Goal: Transaction & Acquisition: Book appointment/travel/reservation

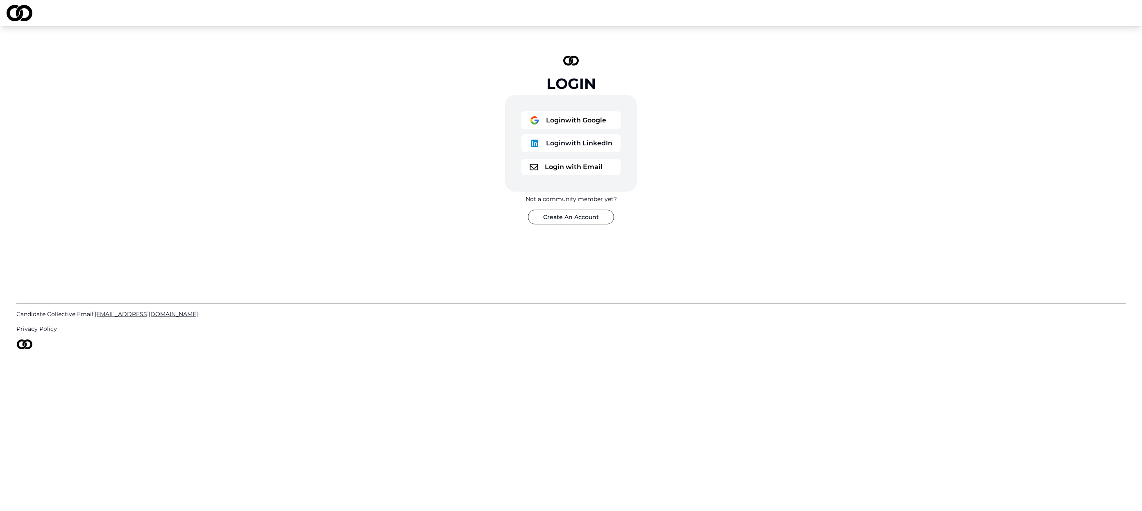
click at [565, 119] on button "Login with Google" at bounding box center [571, 120] width 99 height 18
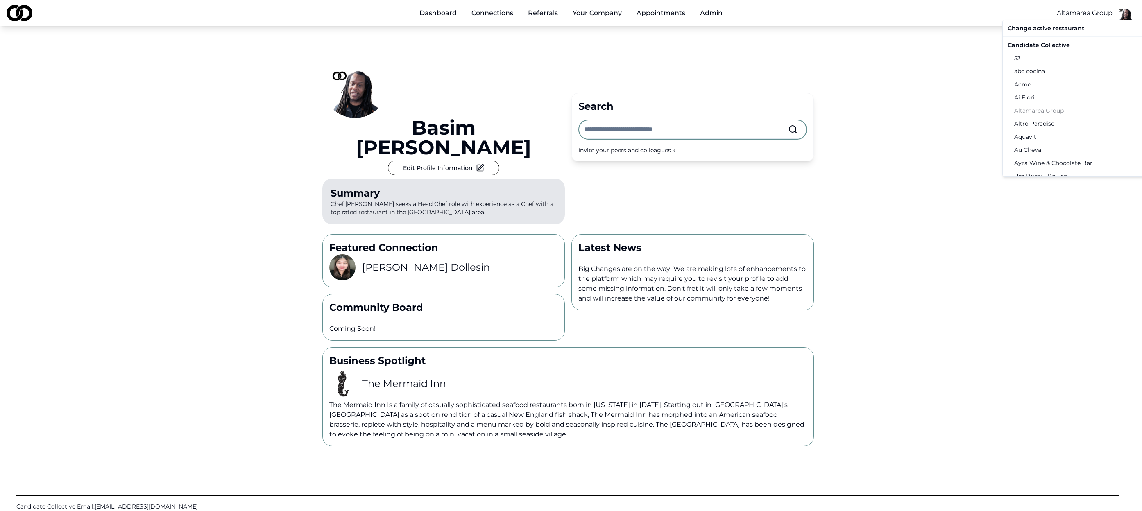
click at [1094, 14] on html "Dashboard Connections Referrals Your Company Appointments Admin Altamarea Group…" at bounding box center [571, 255] width 1142 height 511
click at [1041, 45] on div "Candidate Collective" at bounding box center [1090, 45] width 170 height 13
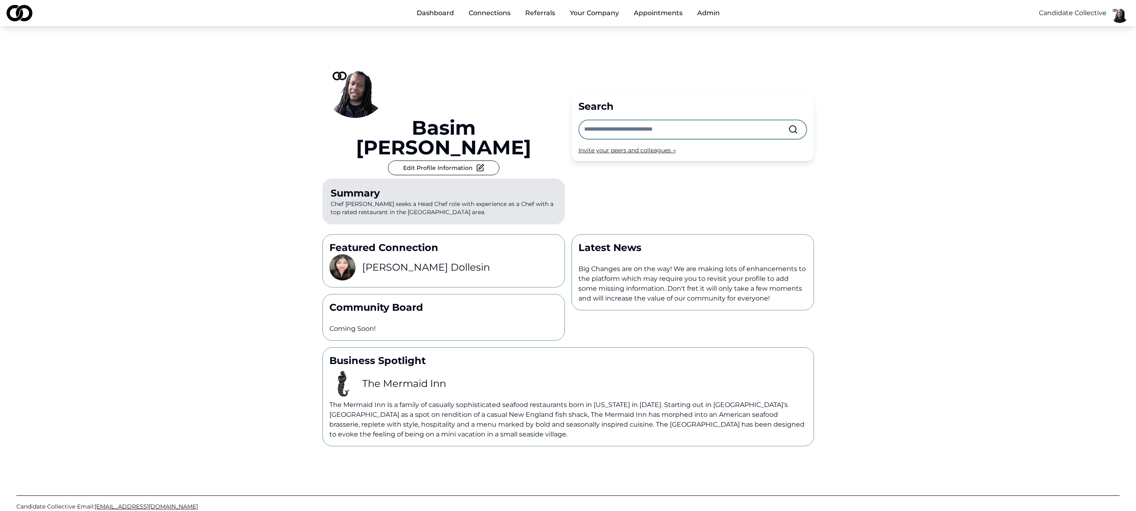
click at [660, 12] on link "Appointments" at bounding box center [658, 13] width 62 height 16
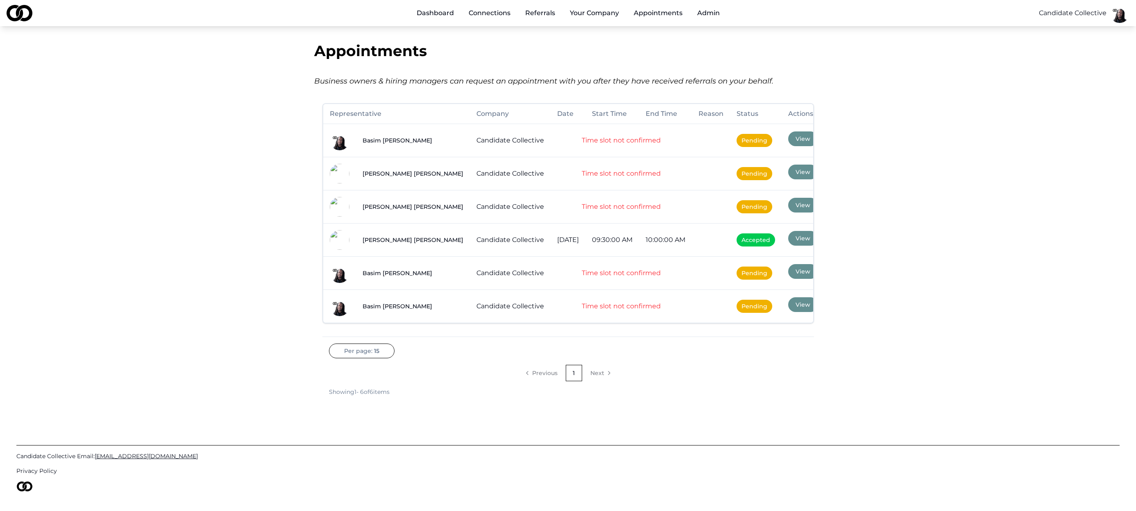
click at [753, 142] on span "Pending" at bounding box center [755, 140] width 36 height 13
click at [794, 144] on button "View" at bounding box center [802, 139] width 29 height 15
click at [800, 136] on button "View" at bounding box center [802, 139] width 29 height 15
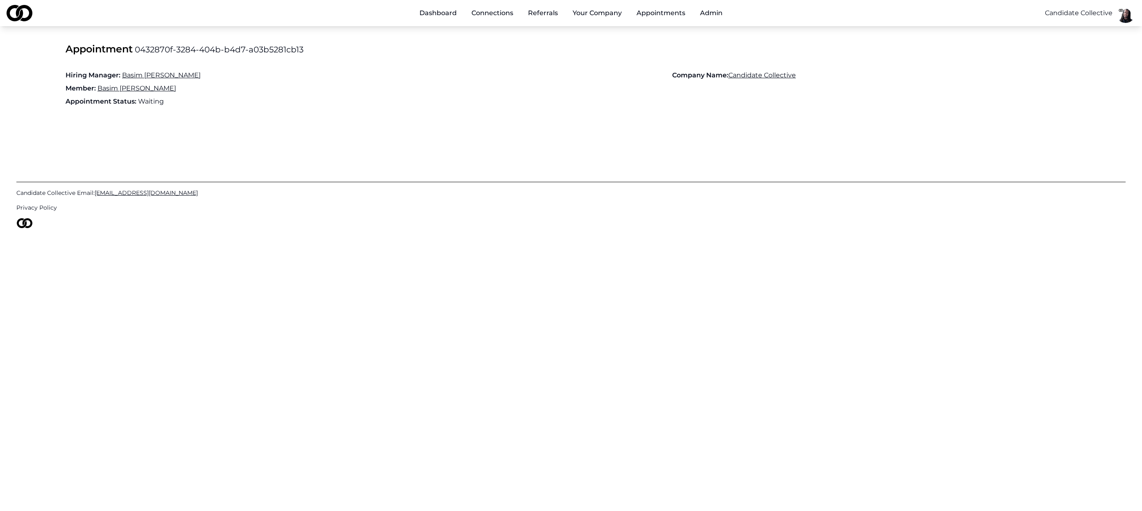
drag, startPoint x: 227, startPoint y: 138, endPoint x: 175, endPoint y: 84, distance: 75.3
click at [227, 138] on div "Candidate Collective Email: [EMAIL_ADDRESS][DOMAIN_NAME] Privacy Policy" at bounding box center [570, 200] width 1109 height 135
click at [123, 49] on span "Appointment" at bounding box center [99, 49] width 67 height 12
click at [109, 48] on span "Appointment" at bounding box center [99, 49] width 67 height 12
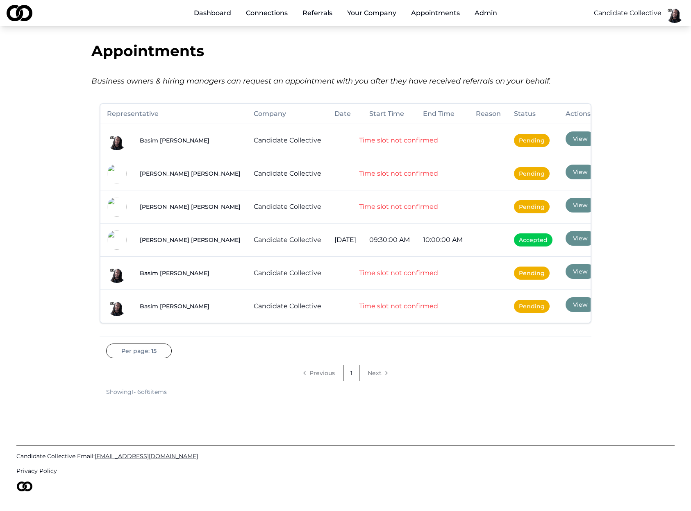
click at [254, 210] on link "Candidate Collective" at bounding box center [288, 207] width 68 height 8
click at [365, 173] on td "Time slot not confirmed" at bounding box center [398, 173] width 141 height 33
click at [526, 172] on span "Pending" at bounding box center [532, 173] width 36 height 13
click at [577, 172] on button "View" at bounding box center [579, 172] width 29 height 15
click at [379, 374] on li "Next" at bounding box center [377, 373] width 33 height 16
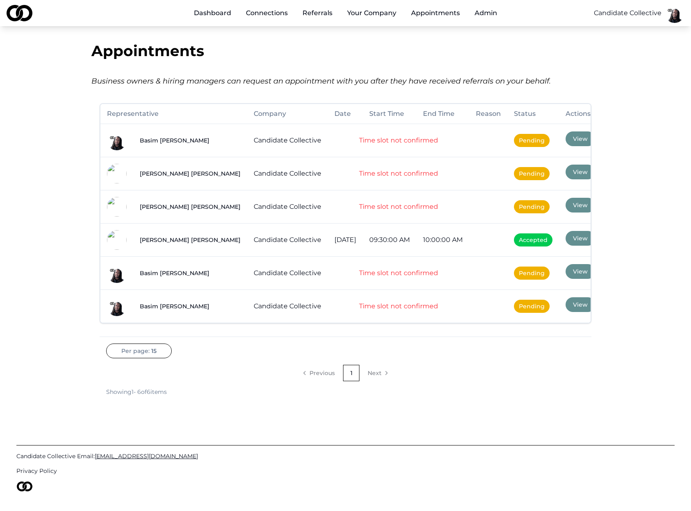
click at [316, 373] on li "Previous" at bounding box center [319, 373] width 44 height 16
click at [146, 352] on html "Dashboard Connections Referrals Your Company Appointments Admin Candidate Colle…" at bounding box center [345, 255] width 691 height 511
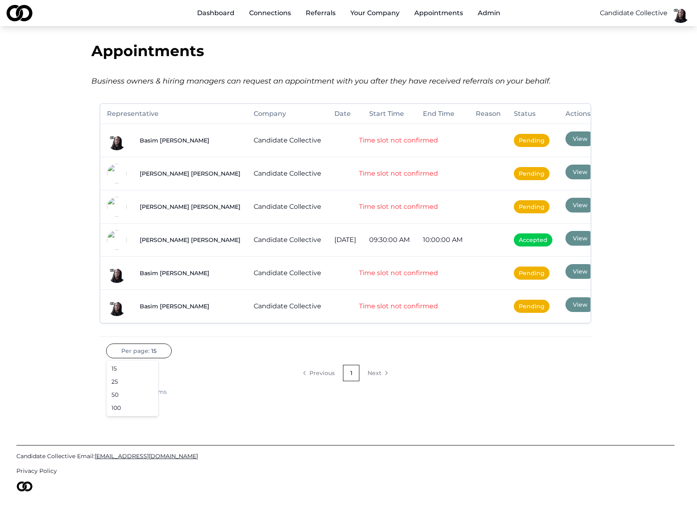
click at [134, 383] on div "25" at bounding box center [132, 381] width 48 height 13
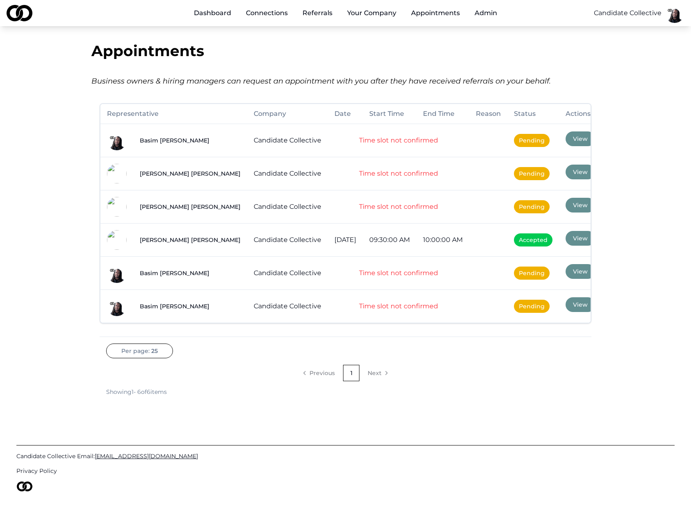
click at [526, 265] on td "Pending" at bounding box center [533, 272] width 52 height 33
click at [525, 272] on span "Pending" at bounding box center [532, 273] width 36 height 13
click at [568, 270] on button "View" at bounding box center [579, 271] width 29 height 15
click at [577, 308] on button "View" at bounding box center [579, 304] width 29 height 15
click at [422, 13] on link "Appointments" at bounding box center [435, 13] width 62 height 16
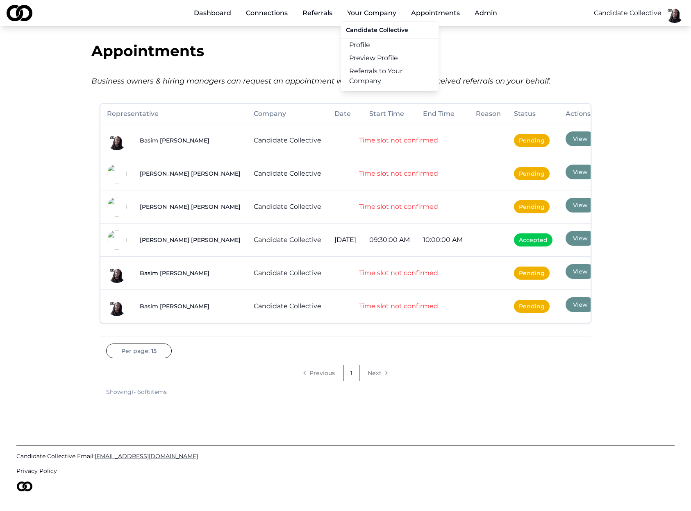
click at [368, 70] on link "Referrals to Your Company" at bounding box center [390, 76] width 98 height 23
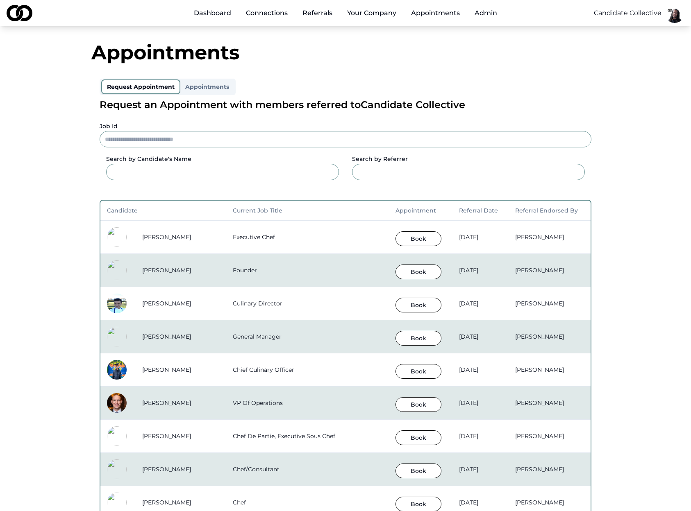
click at [164, 170] on input at bounding box center [222, 172] width 233 height 16
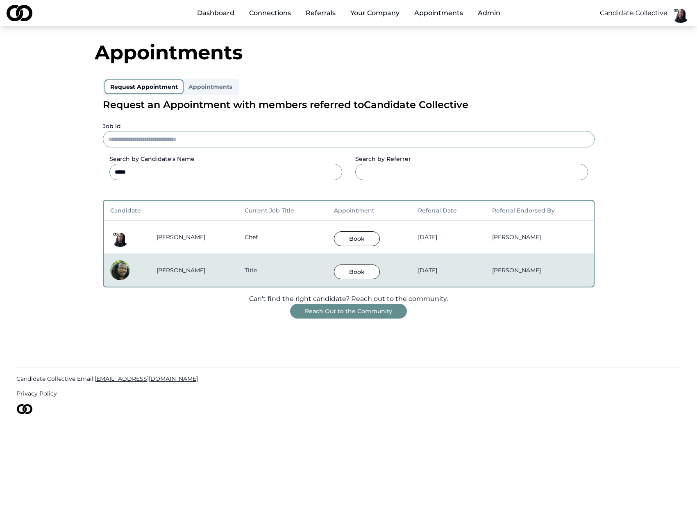
type input "*****"
click at [238, 269] on td "title" at bounding box center [282, 270] width 89 height 33
click at [334, 270] on button "Book" at bounding box center [357, 272] width 46 height 15
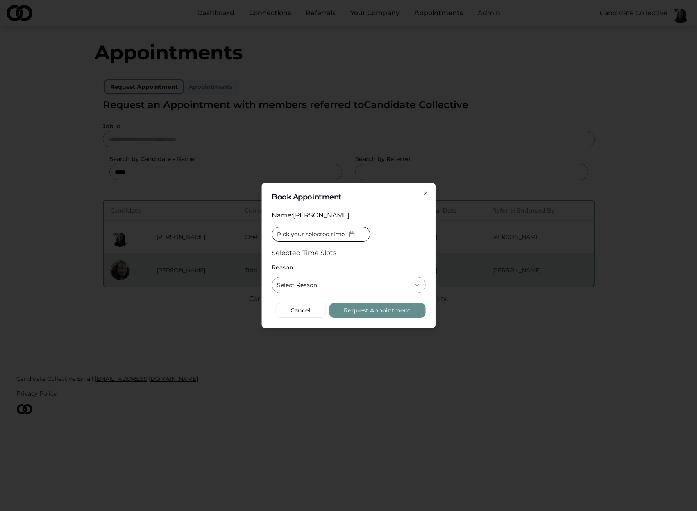
click at [331, 235] on span "Pick your selected time" at bounding box center [311, 234] width 68 height 8
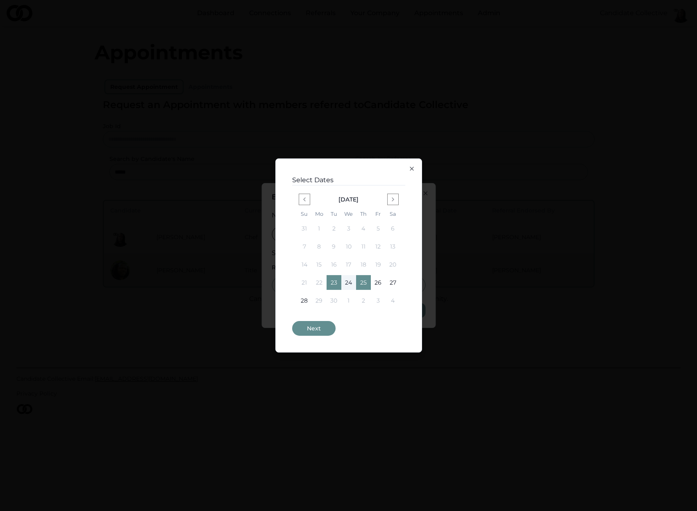
click at [337, 285] on button "23" at bounding box center [334, 282] width 15 height 15
click at [338, 282] on button "23" at bounding box center [334, 282] width 15 height 15
click at [350, 283] on button "24" at bounding box center [348, 282] width 15 height 15
click at [349, 284] on button "24" at bounding box center [348, 282] width 15 height 15
click at [338, 284] on button "23" at bounding box center [334, 282] width 15 height 15
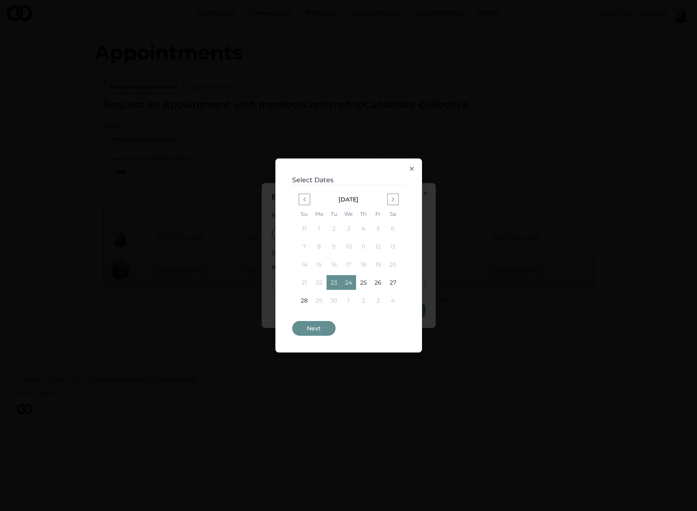
click at [337, 284] on button "23" at bounding box center [334, 282] width 15 height 15
click at [317, 328] on button "Next" at bounding box center [313, 328] width 43 height 15
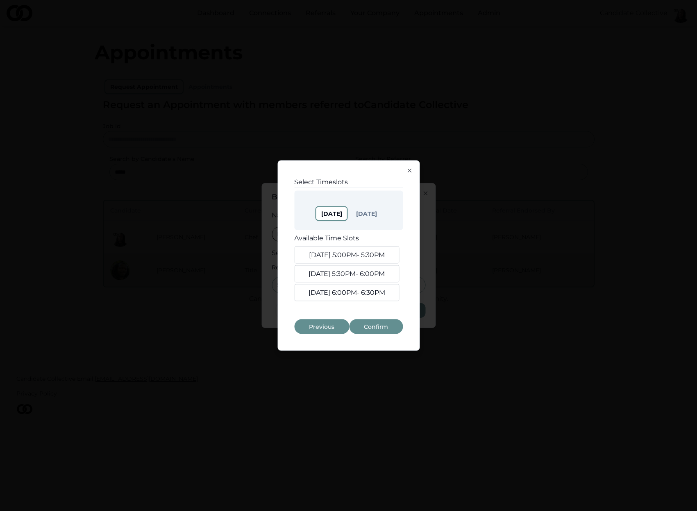
click at [342, 255] on button "[DATE] 5:00PM - 5:30PM" at bounding box center [346, 255] width 105 height 17
click at [345, 269] on button "[DATE] 5:30PM - 6:00PM" at bounding box center [346, 273] width 105 height 17
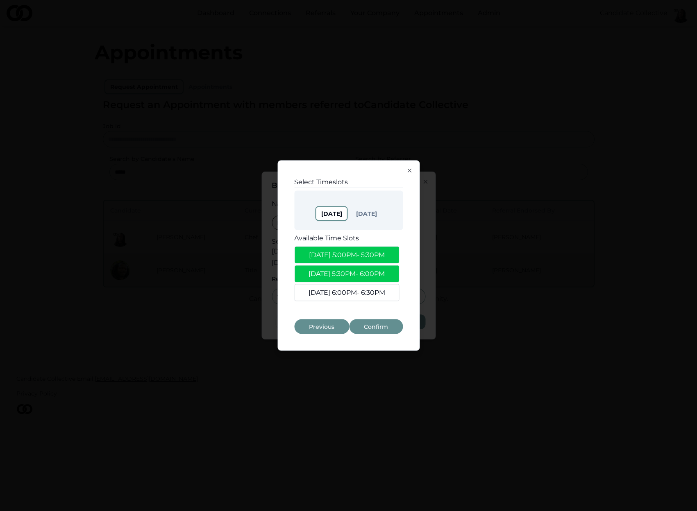
click at [351, 295] on button "[DATE] 6:00PM - 6:30PM" at bounding box center [346, 292] width 105 height 17
click at [379, 328] on button "Confirm" at bounding box center [376, 327] width 54 height 15
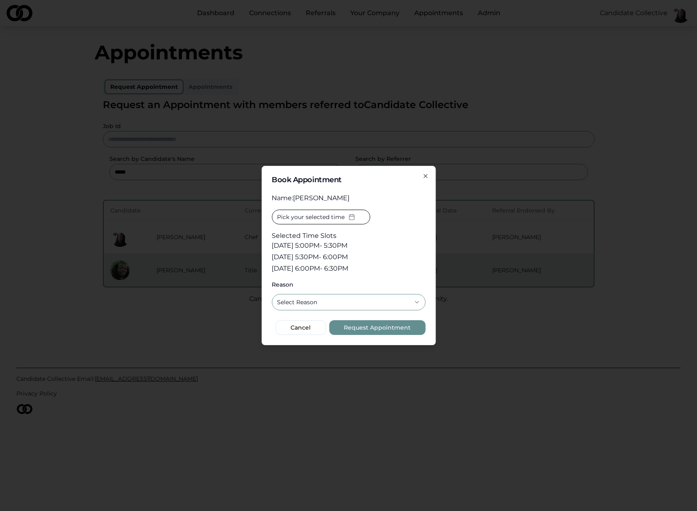
click at [347, 308] on button "Select Reason" at bounding box center [349, 302] width 154 height 16
click at [365, 327] on button "Request Appointment" at bounding box center [377, 327] width 96 height 15
